Goal: Information Seeking & Learning: Learn about a topic

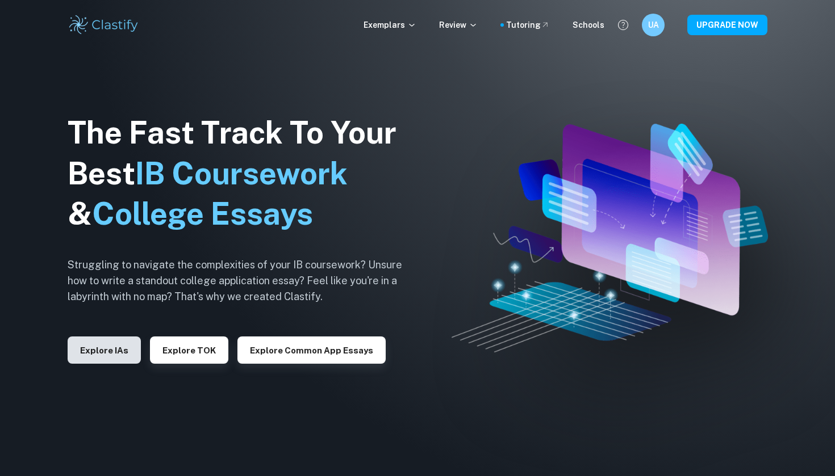
click at [112, 346] on button "Explore IAs" at bounding box center [104, 350] width 73 height 27
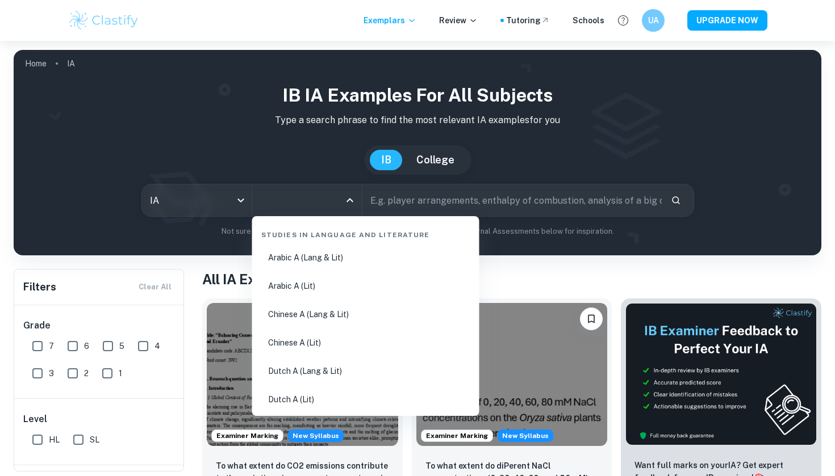
click at [293, 202] on input "All Subjects" at bounding box center [298, 201] width 82 height 22
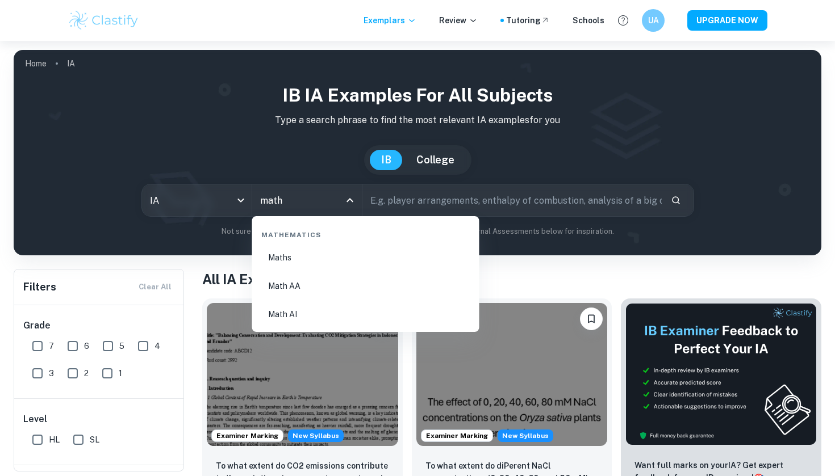
click at [287, 286] on li "Math AA" at bounding box center [366, 286] width 218 height 26
type input "Math AA"
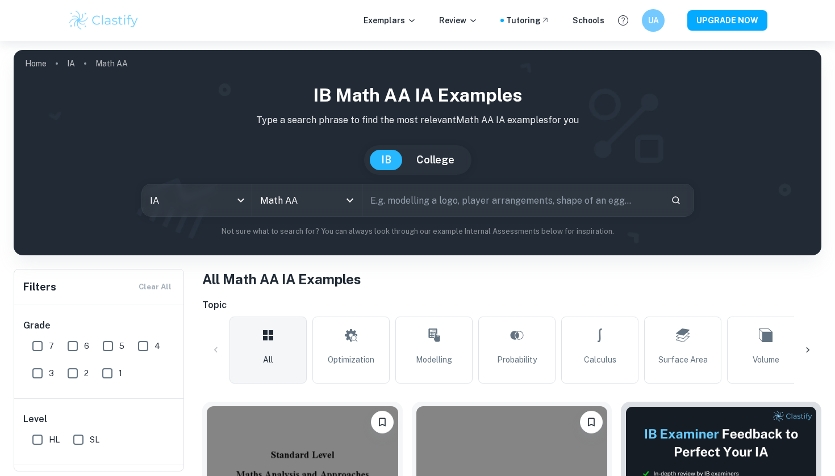
click at [405, 201] on input "text" at bounding box center [511, 201] width 299 height 32
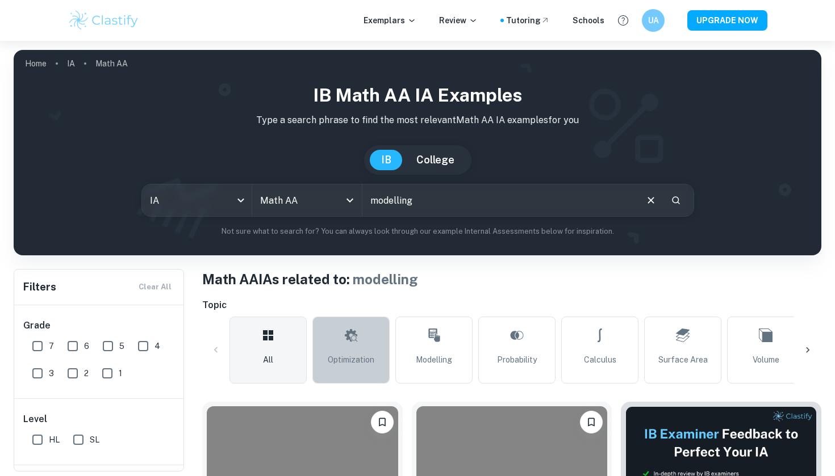
click at [341, 345] on link "Optimization" at bounding box center [350, 350] width 77 height 67
type input "Optimization"
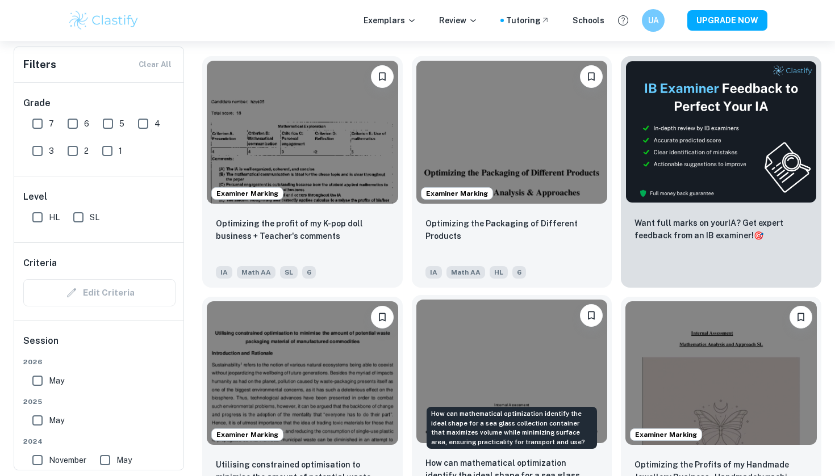
scroll to position [343, 0]
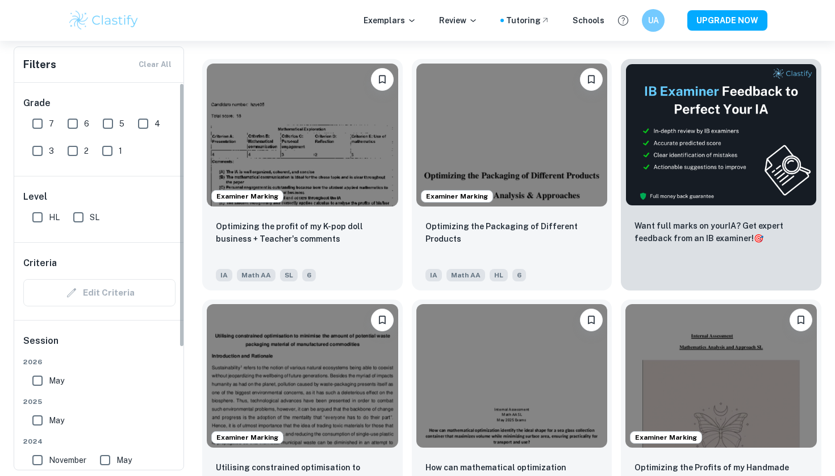
click at [86, 211] on input "SL" at bounding box center [78, 217] width 23 height 23
checkbox input "true"
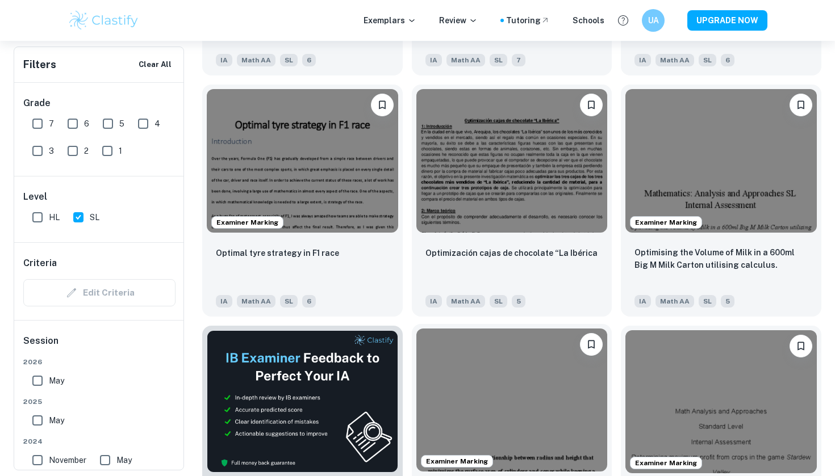
scroll to position [1549, 0]
